Goal: Navigation & Orientation: Find specific page/section

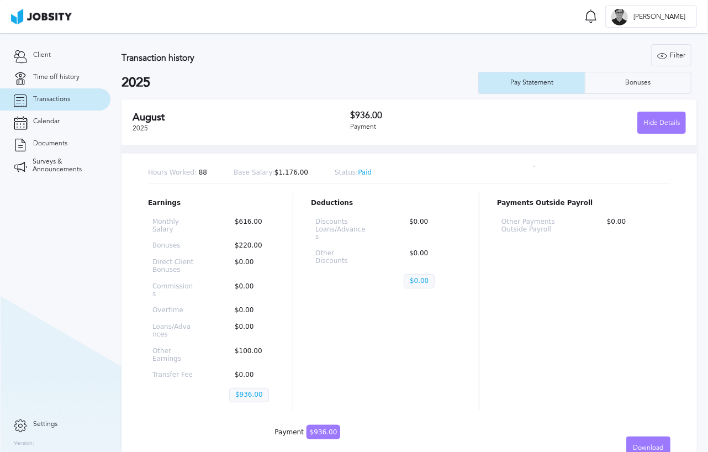
click at [57, 89] on link "Transactions" at bounding box center [55, 99] width 110 height 22
click at [53, 98] on span "Transactions" at bounding box center [51, 100] width 37 height 8
click at [47, 73] on span "Time off history" at bounding box center [56, 77] width 46 height 8
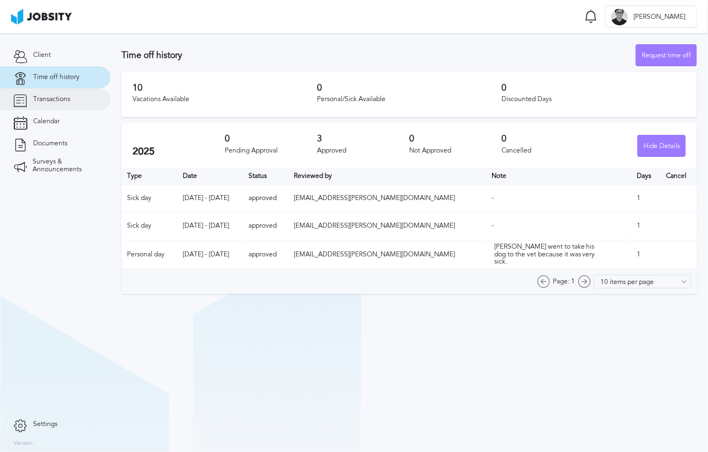
click at [53, 98] on span "Transactions" at bounding box center [51, 100] width 37 height 8
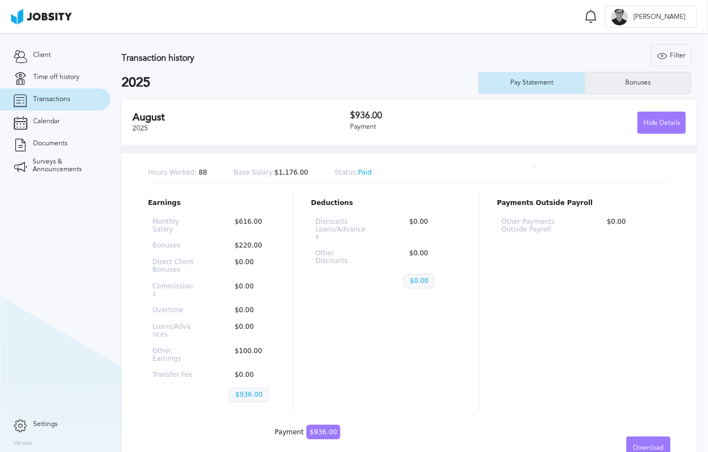
click at [612, 84] on div "Bonuses" at bounding box center [639, 83] width 106 height 22
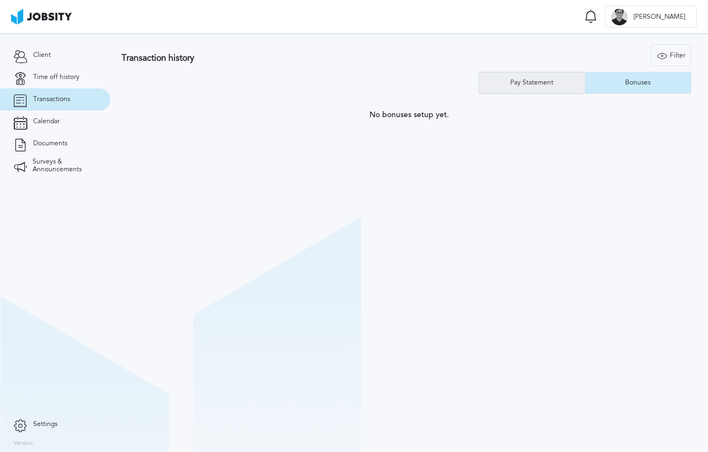
click at [541, 83] on div "Pay Statement" at bounding box center [532, 83] width 54 height 8
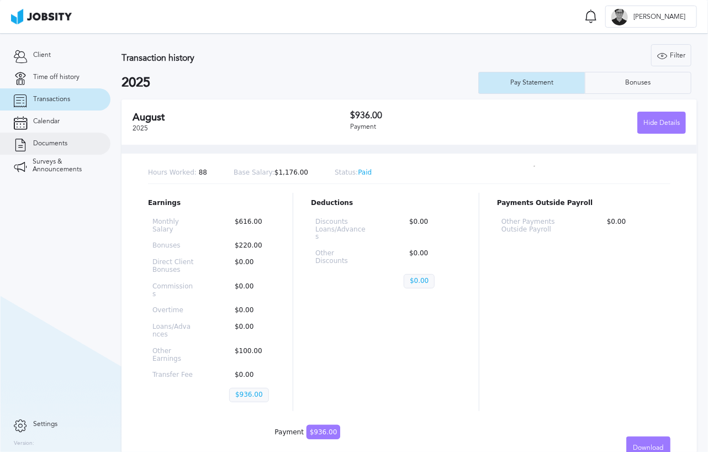
click at [57, 138] on link "Documents" at bounding box center [55, 144] width 110 height 22
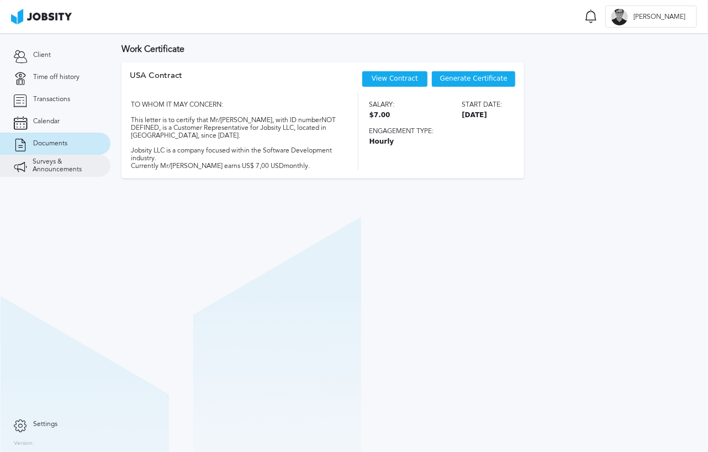
click at [46, 168] on span "Surveys & Announcements" at bounding box center [65, 165] width 64 height 15
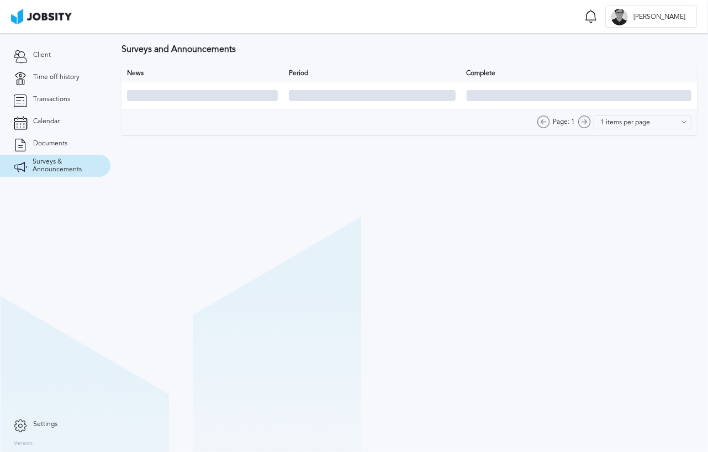
type input "10 items per page"
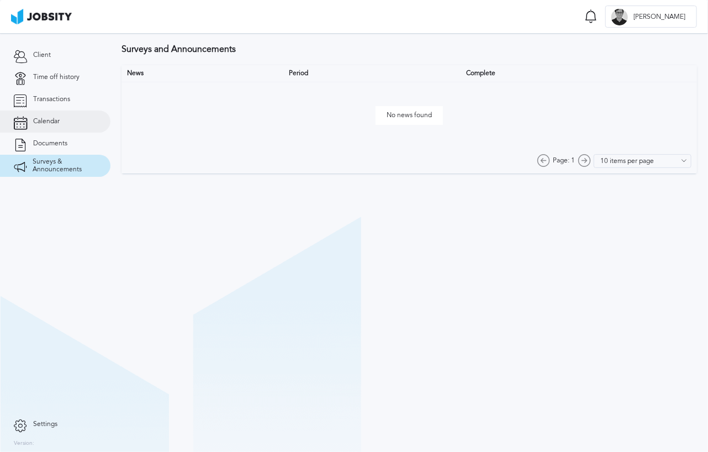
click at [67, 118] on link "Calendar" at bounding box center [55, 121] width 110 height 22
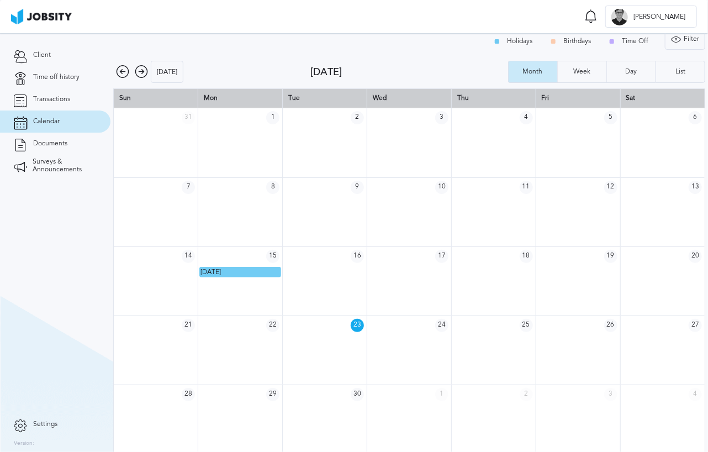
scroll to position [14, 0]
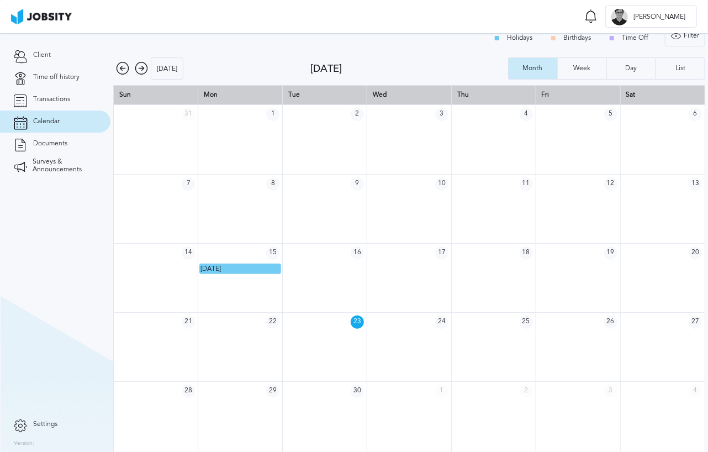
click at [139, 69] on icon at bounding box center [141, 68] width 13 height 13
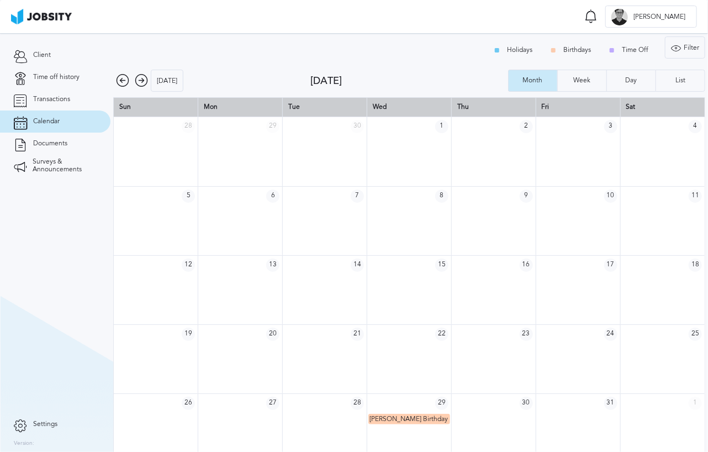
scroll to position [0, 0]
